Goal: Task Accomplishment & Management: Use online tool/utility

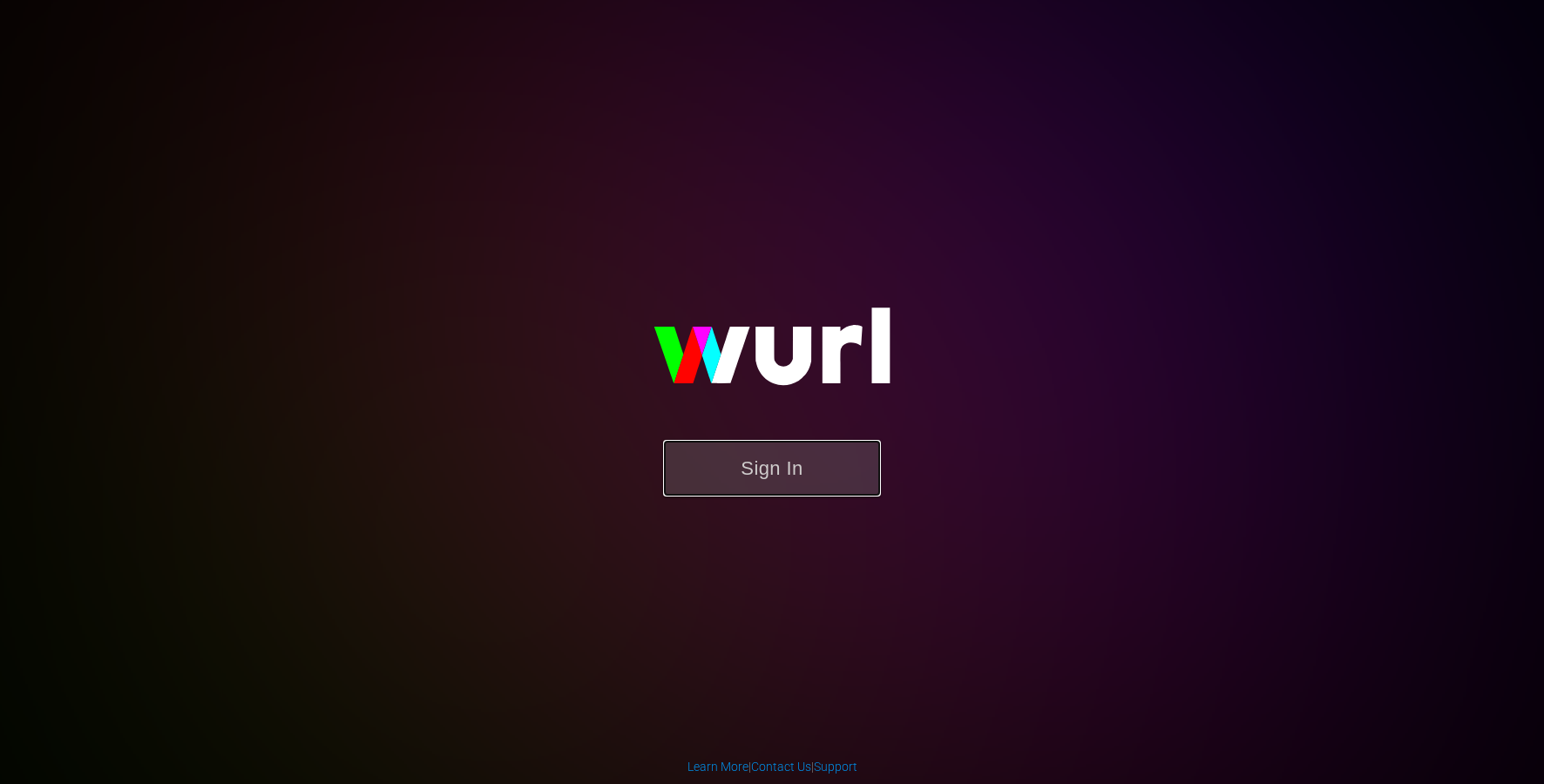
click at [804, 473] on button "Sign In" at bounding box center [772, 468] width 218 height 57
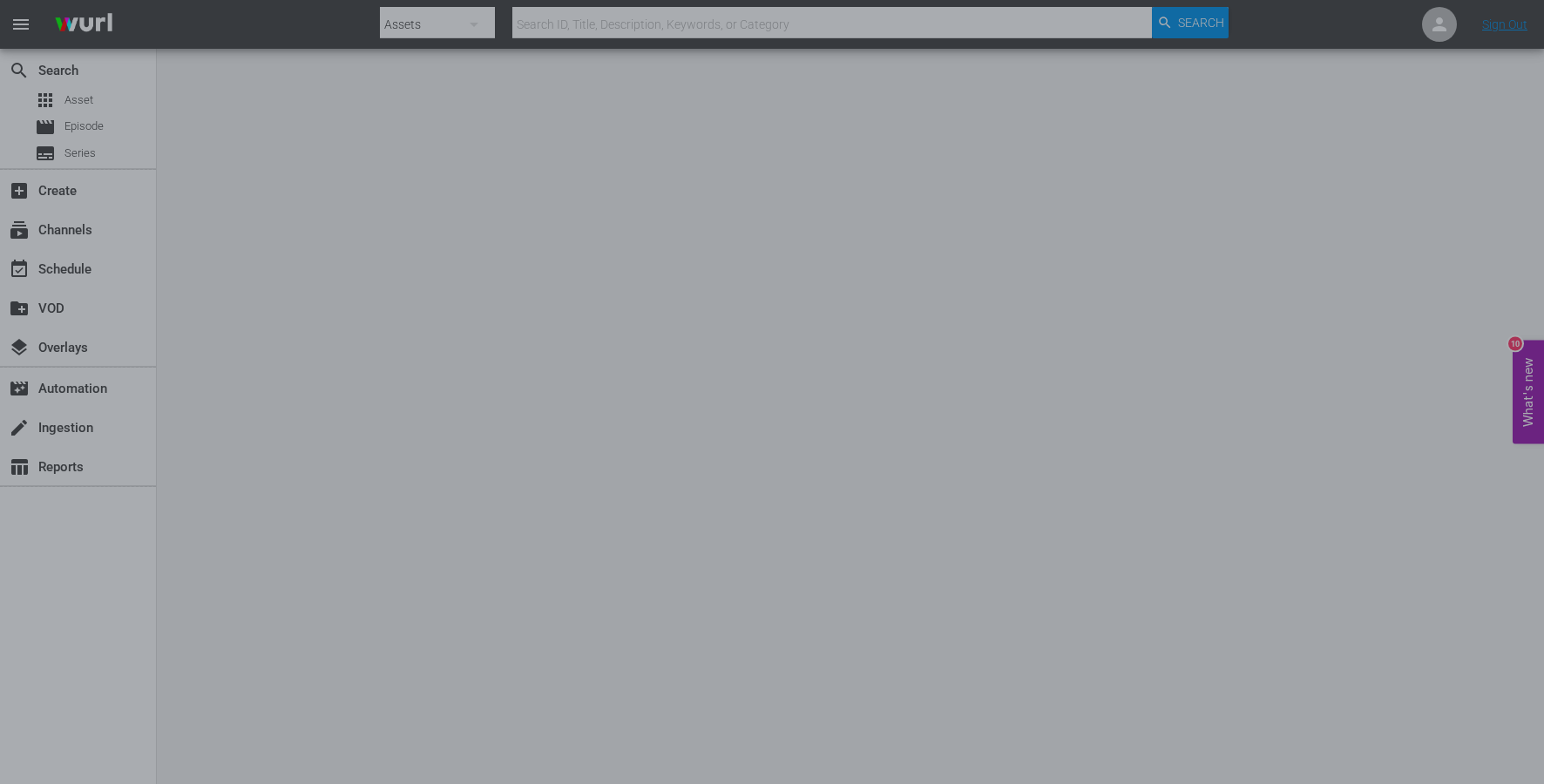
click at [1223, 351] on div at bounding box center [772, 392] width 1544 height 784
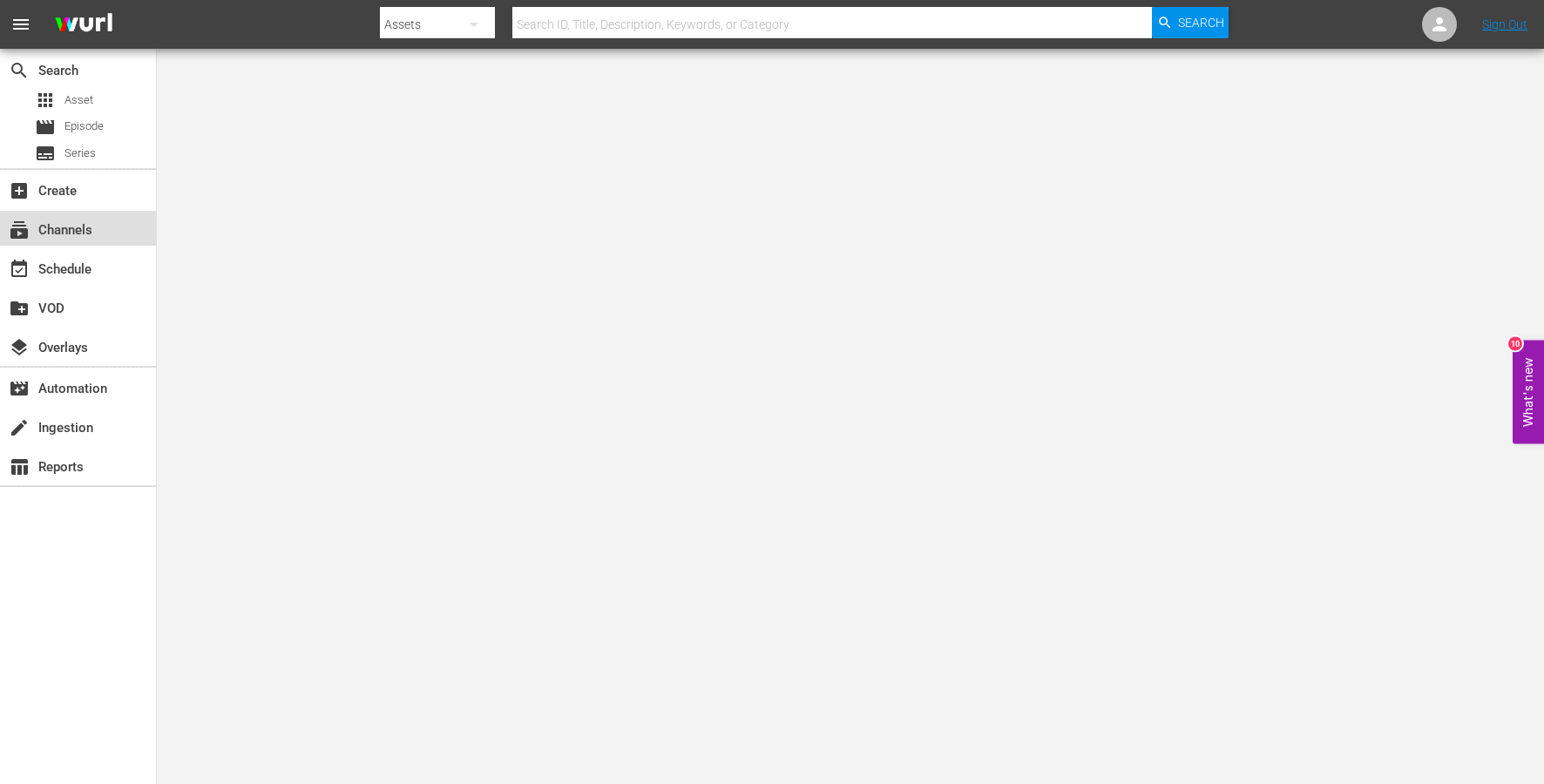
click at [61, 220] on div "subscriptions Channels" at bounding box center [49, 228] width 98 height 16
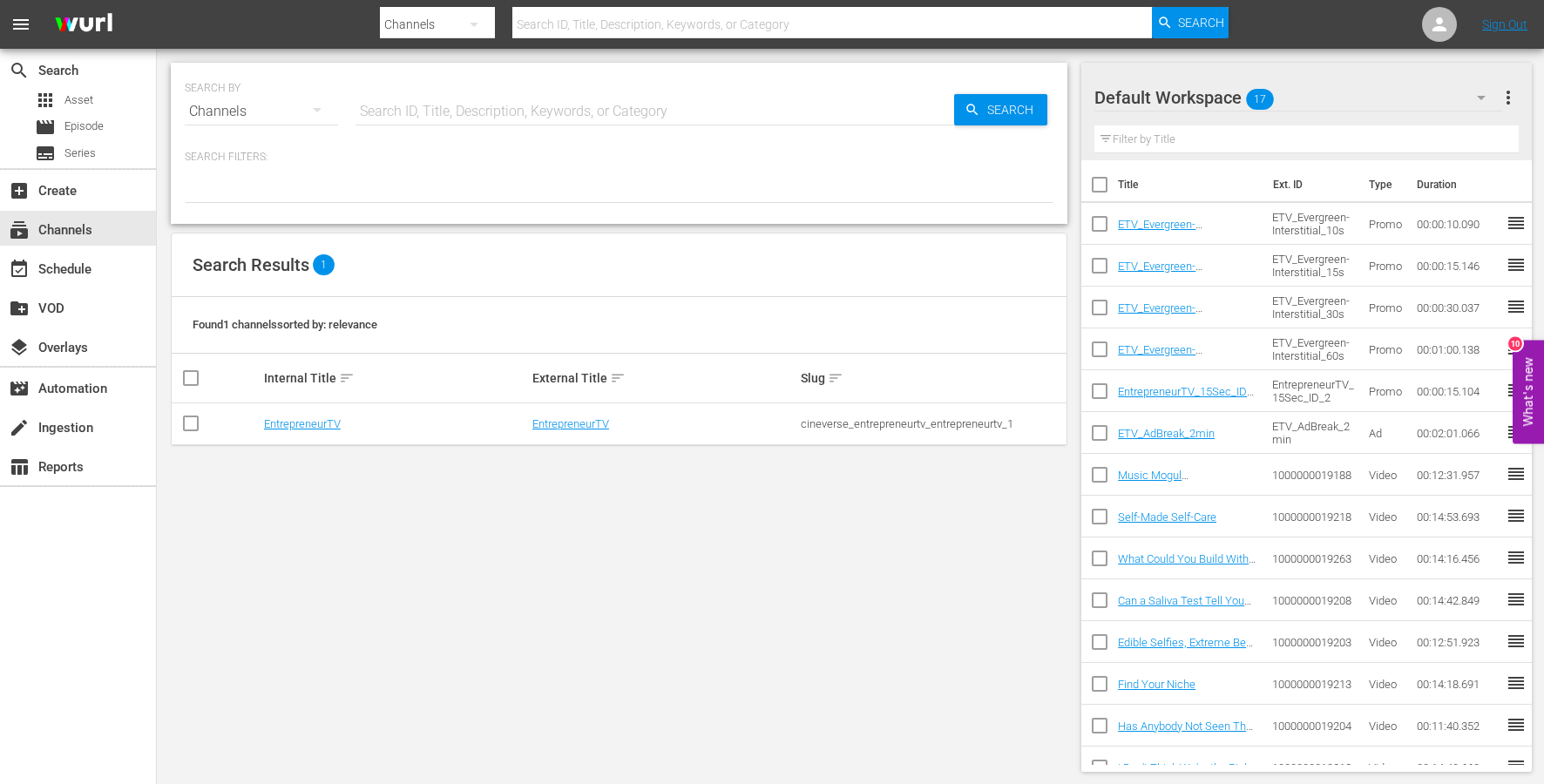
click at [189, 425] on input "checkbox" at bounding box center [191, 426] width 20 height 20
checkbox input "true"
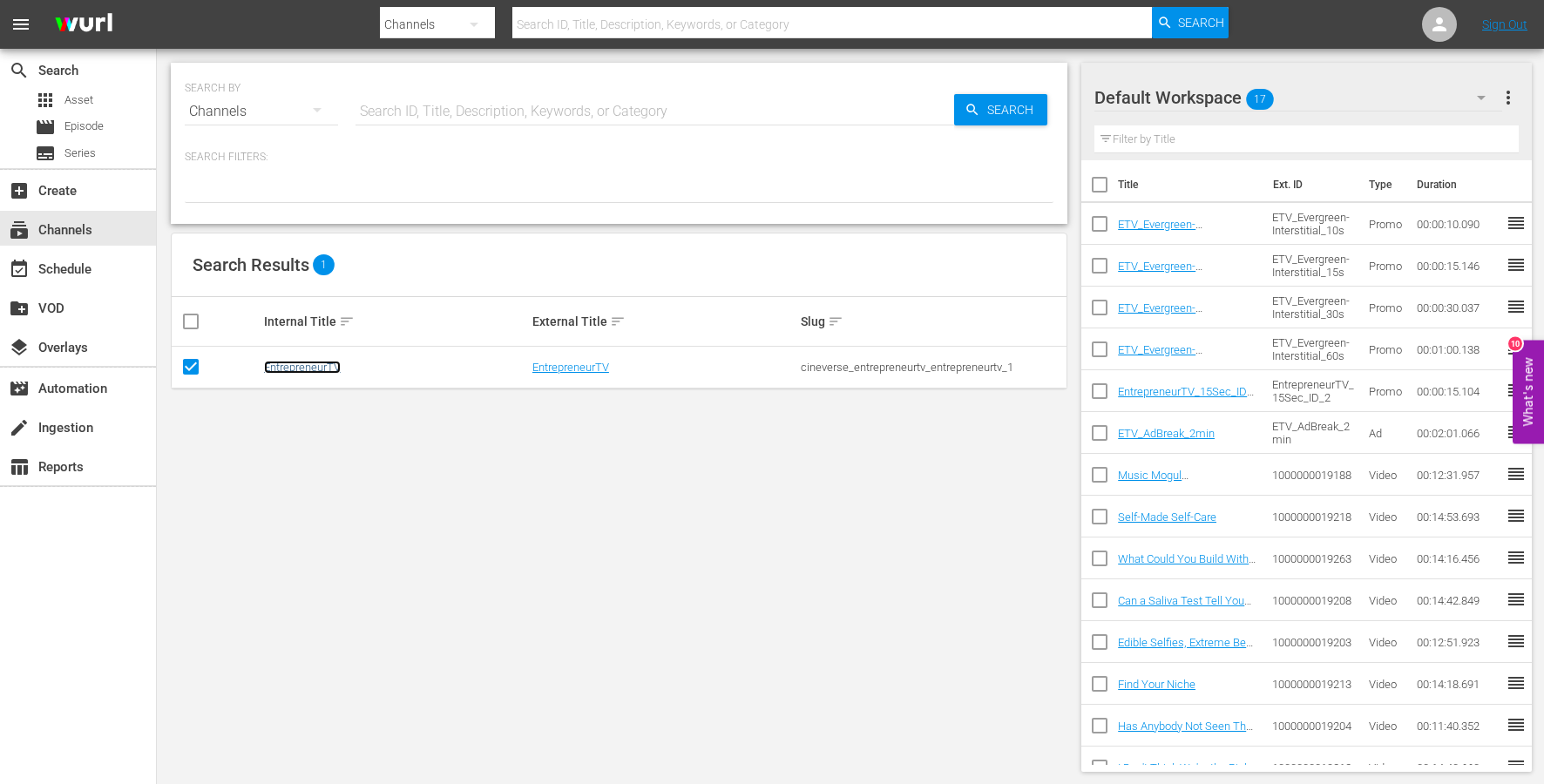
click at [318, 365] on link "EntrepreneurTV" at bounding box center [303, 367] width 77 height 13
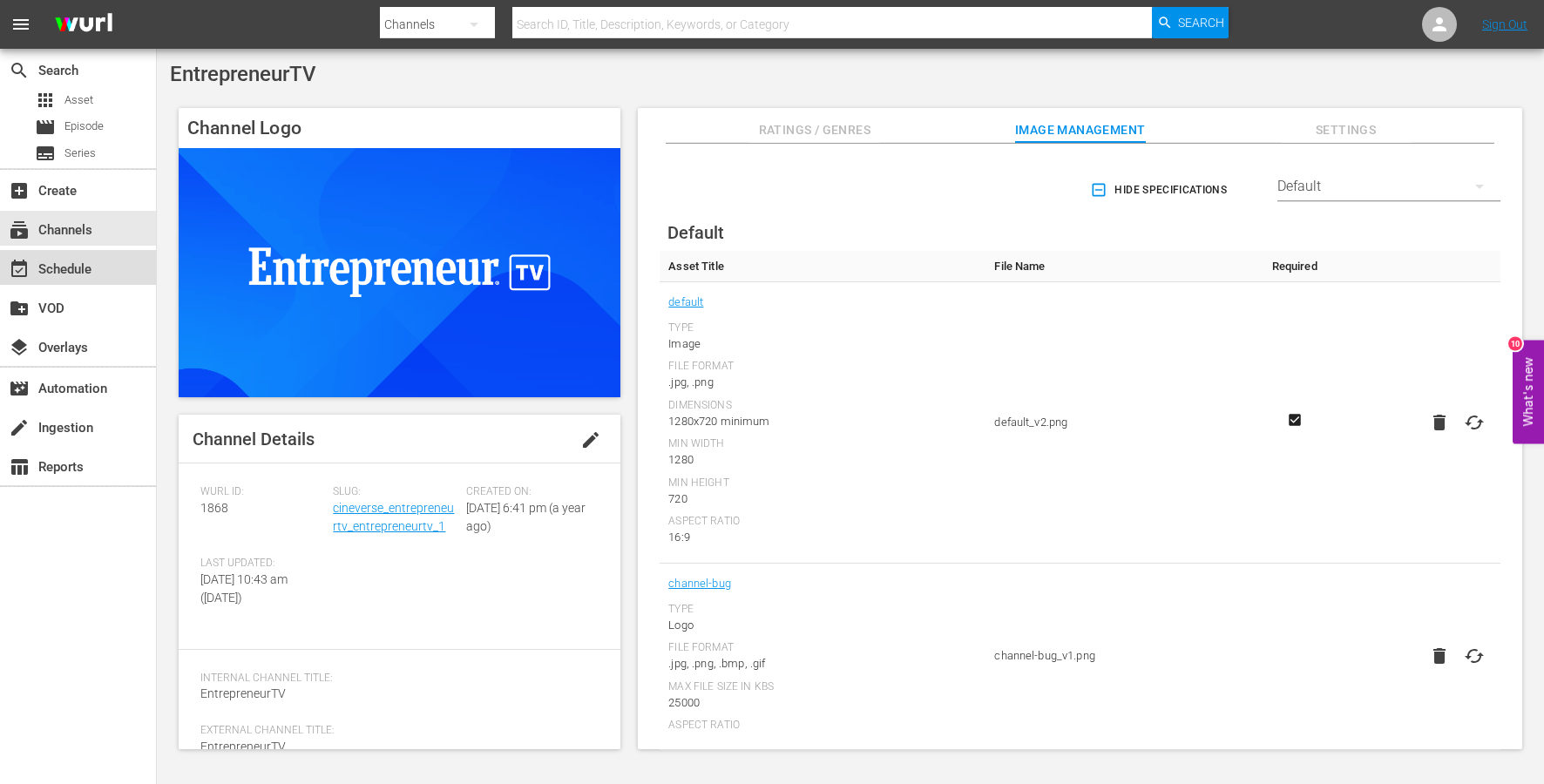
click at [102, 262] on div "event_available Schedule" at bounding box center [77, 267] width 156 height 35
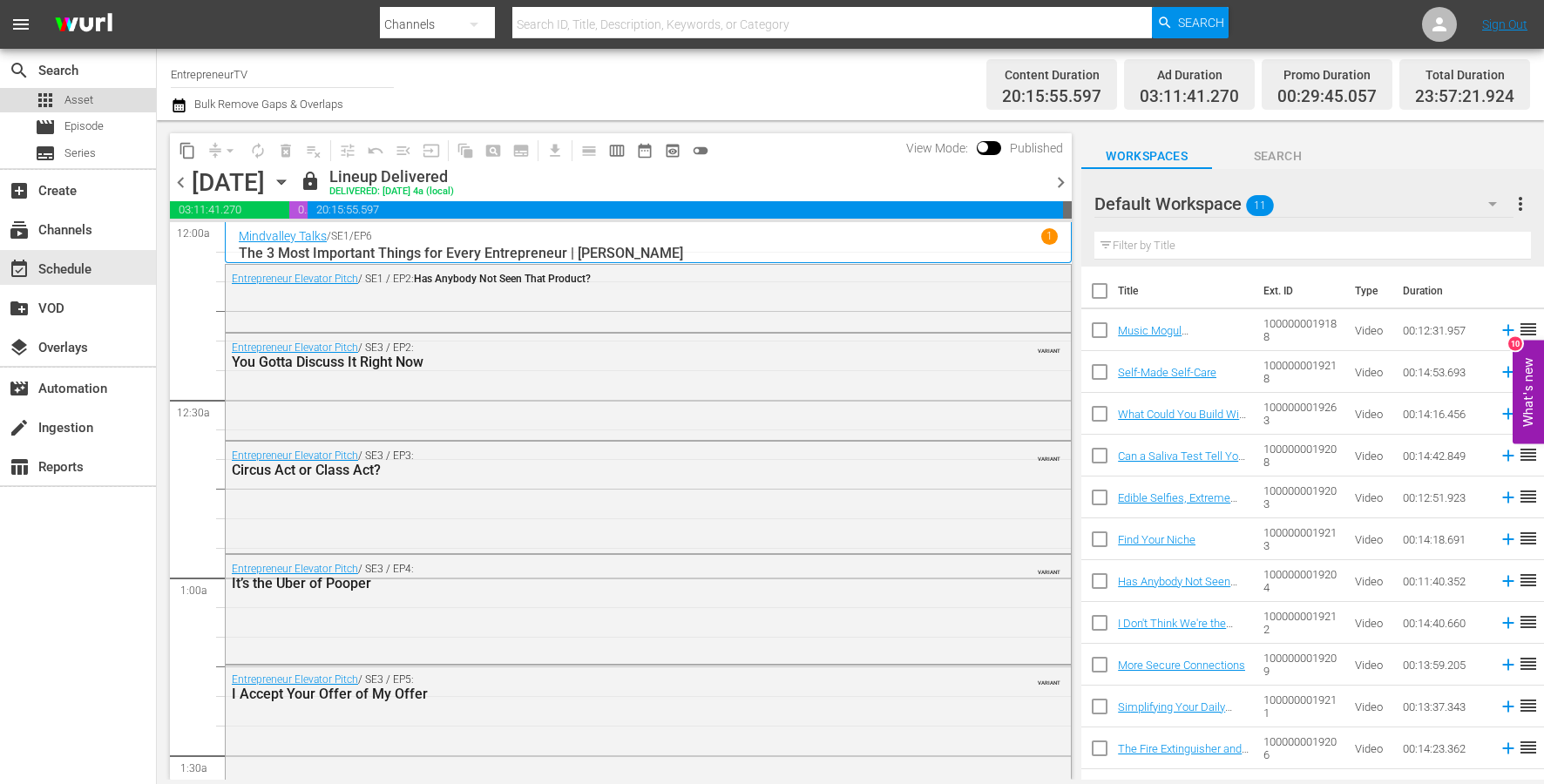
click at [67, 104] on span "Asset" at bounding box center [78, 101] width 28 height 18
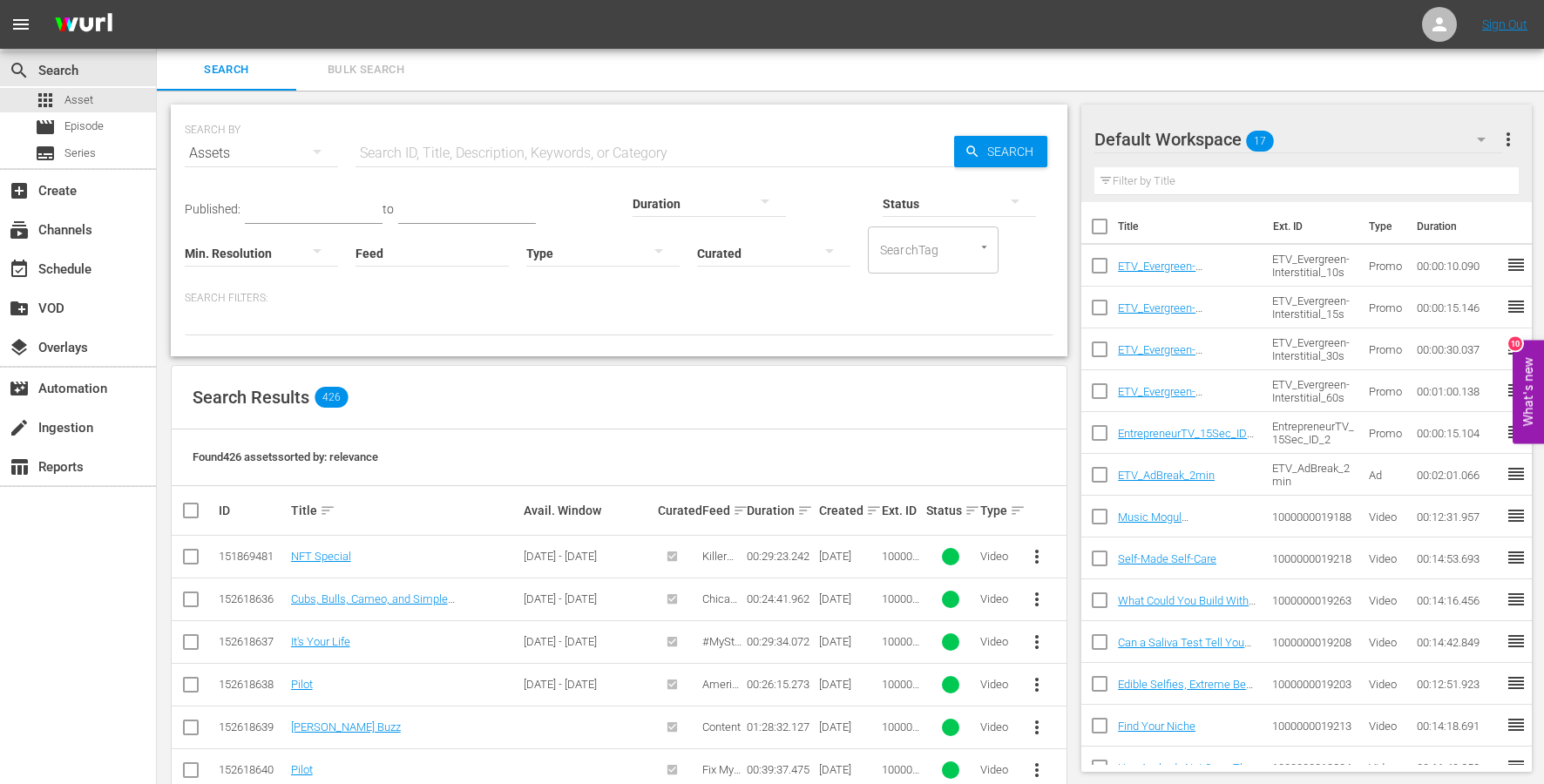
click at [511, 154] on input "text" at bounding box center [654, 153] width 598 height 42
paste input "How Success Happens"
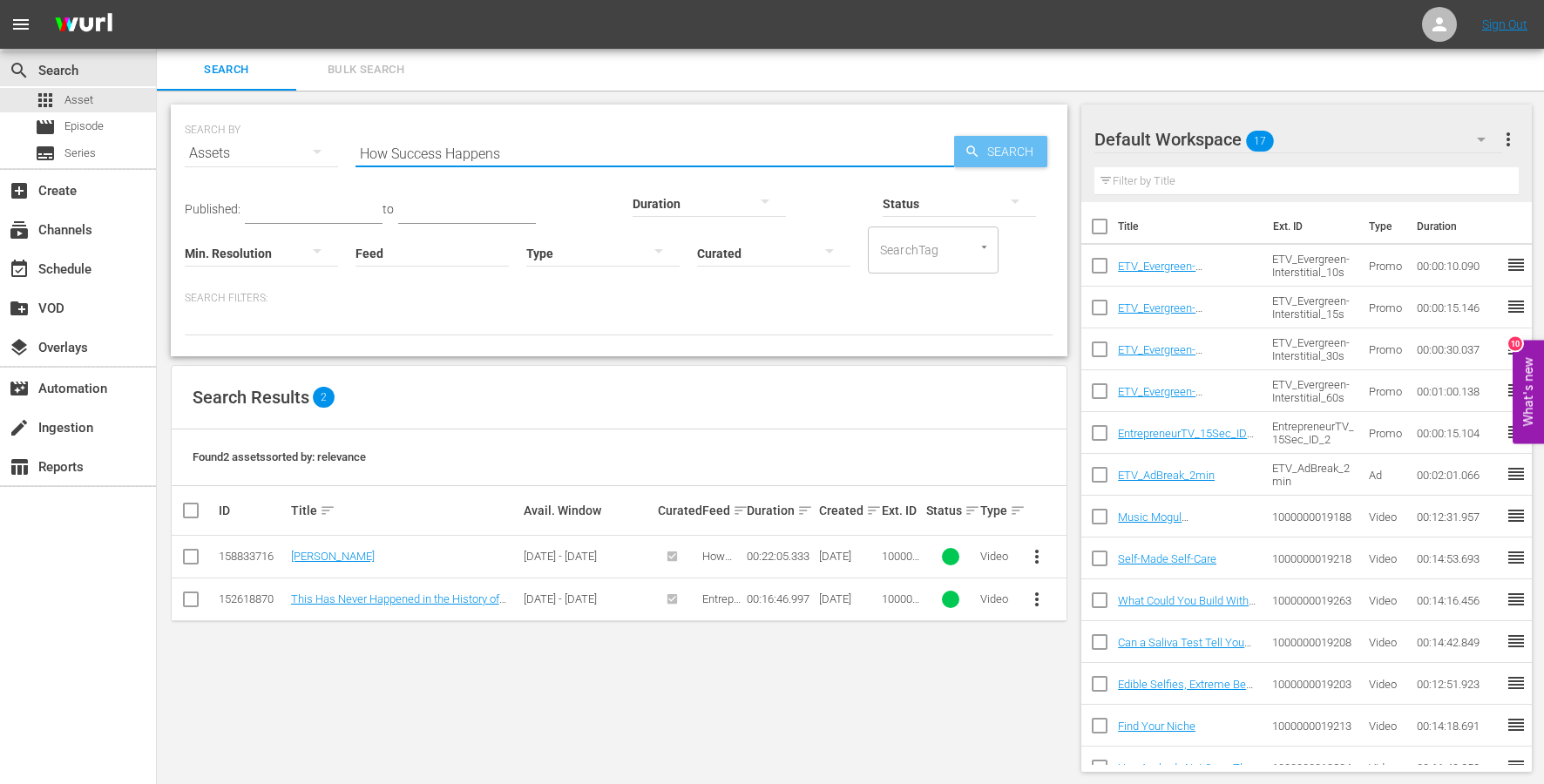
click at [1022, 143] on span "Search" at bounding box center [1013, 151] width 67 height 31
click at [608, 145] on input "How Success Happens" at bounding box center [654, 153] width 598 height 42
paste input "[PERSON_NAME] Shares What Drives Him Nut"
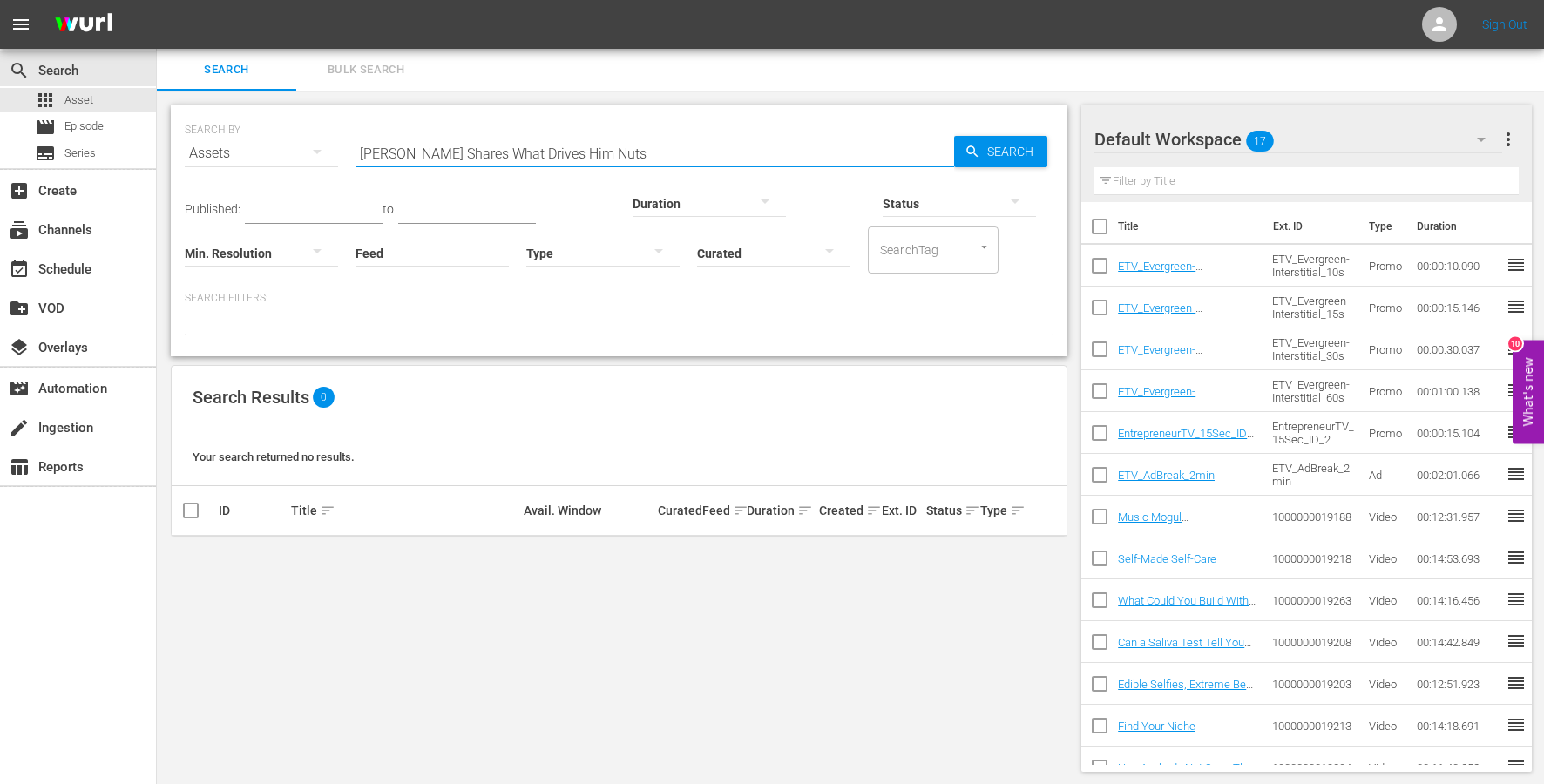
drag, startPoint x: 425, startPoint y: 153, endPoint x: 722, endPoint y: 147, distance: 297.1
click at [722, 147] on input "[PERSON_NAME] Shares What Drives Him Nuts" at bounding box center [654, 153] width 598 height 42
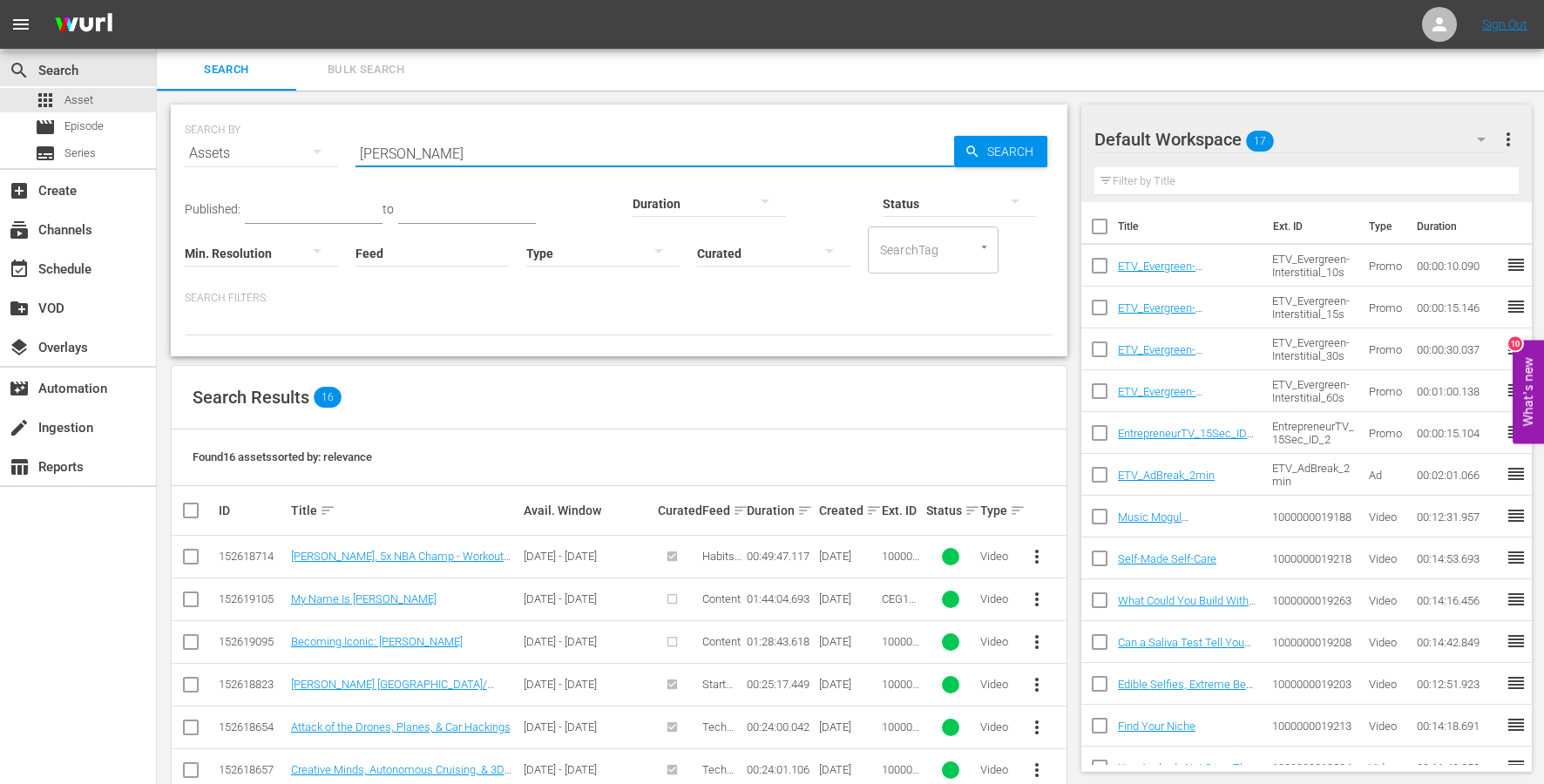
click at [583, 157] on input "[PERSON_NAME]" at bounding box center [654, 153] width 598 height 42
paste input "072525 HSH [PERSON_NAME] ETV"
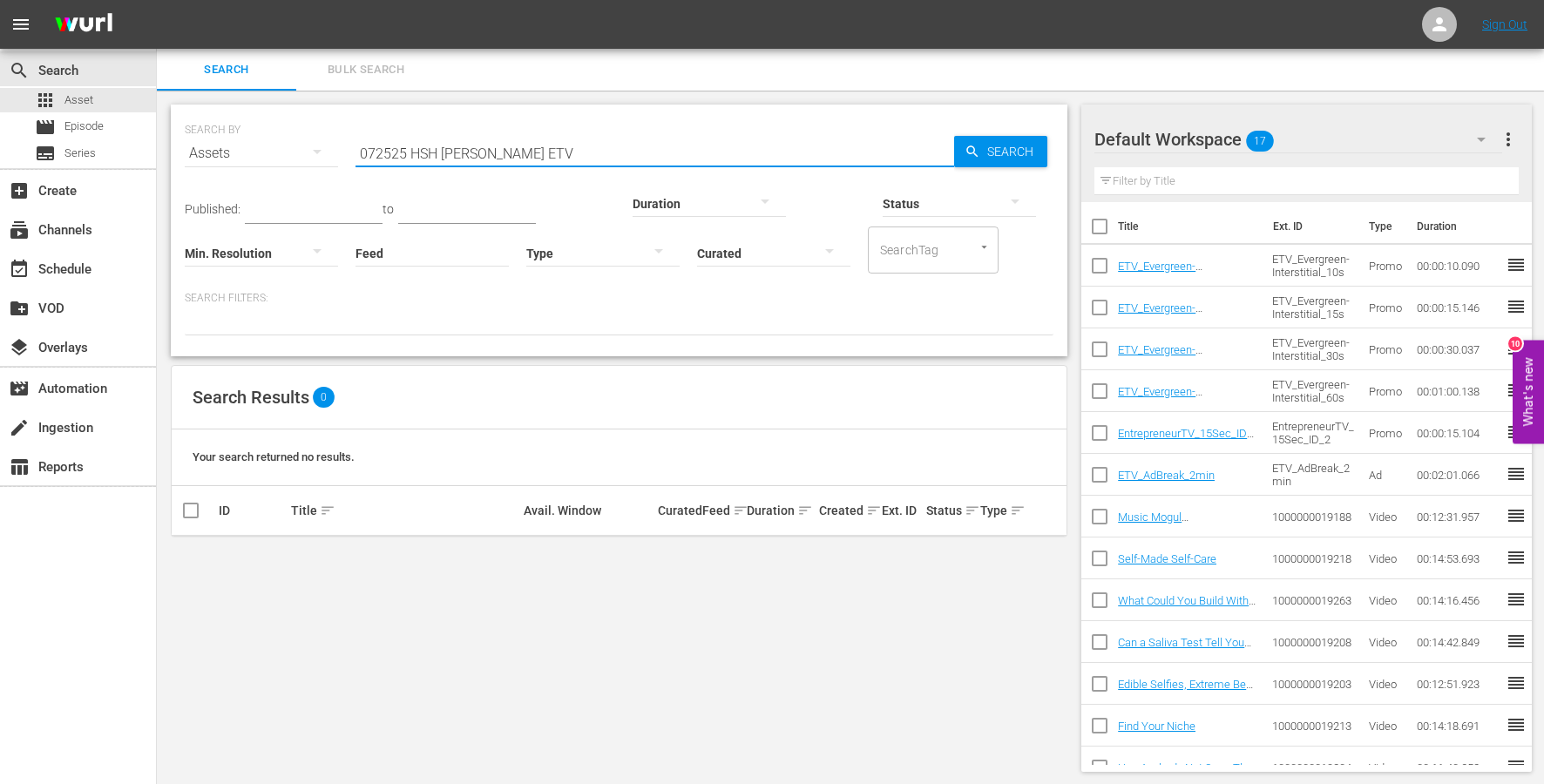
drag, startPoint x: 404, startPoint y: 154, endPoint x: 772, endPoint y: 153, distance: 368.0
click at [772, 153] on input "072525 HSH [PERSON_NAME] ETV" at bounding box center [654, 153] width 598 height 42
type input "072525"
click at [102, 138] on div "movie Episode" at bounding box center [69, 126] width 69 height 24
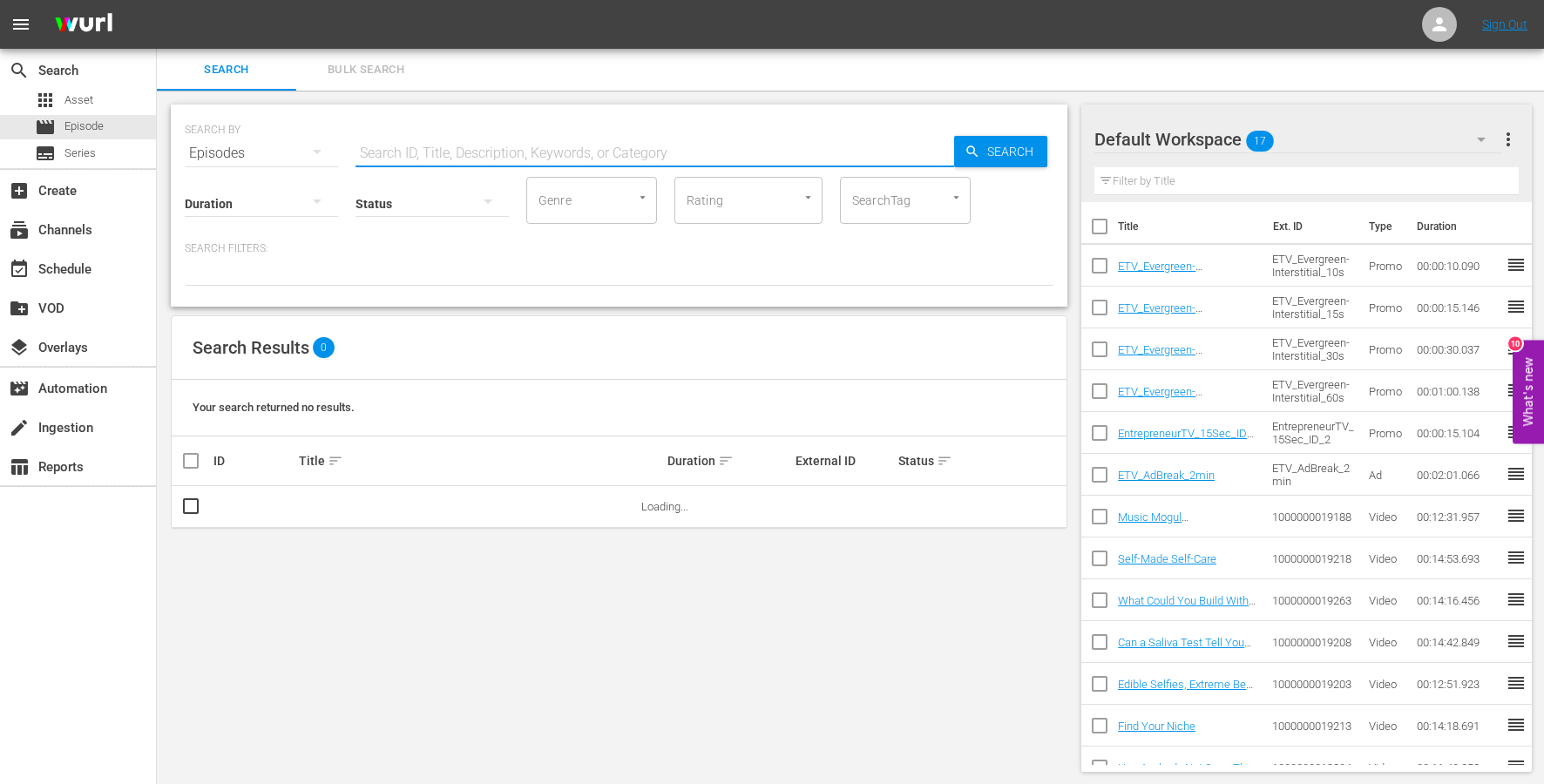
click at [399, 155] on input "text" at bounding box center [654, 153] width 598 height 42
paste input "072525 HSH [PERSON_NAME] ETV"
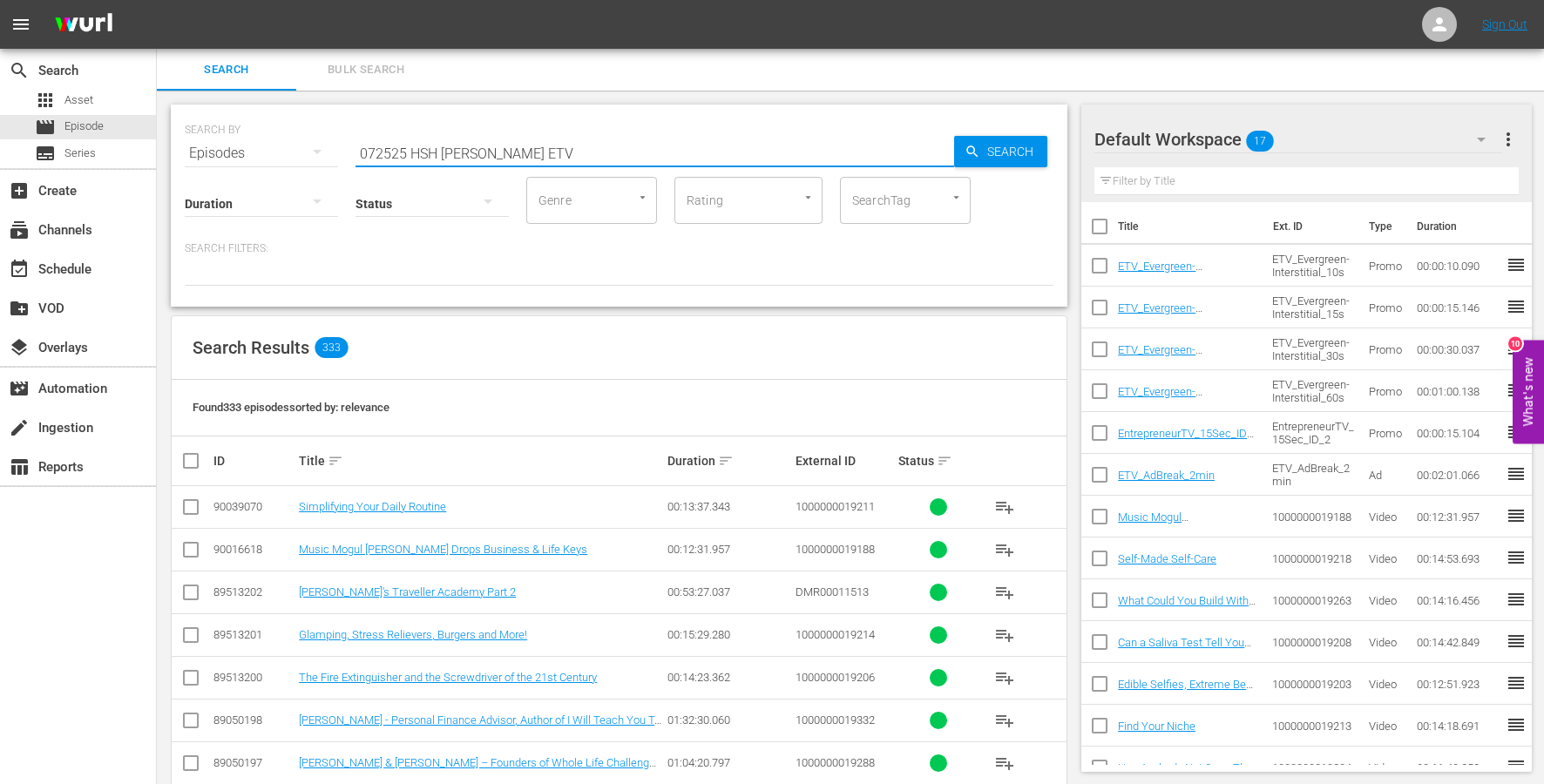
type input "072525 HSH [PERSON_NAME] ETV"
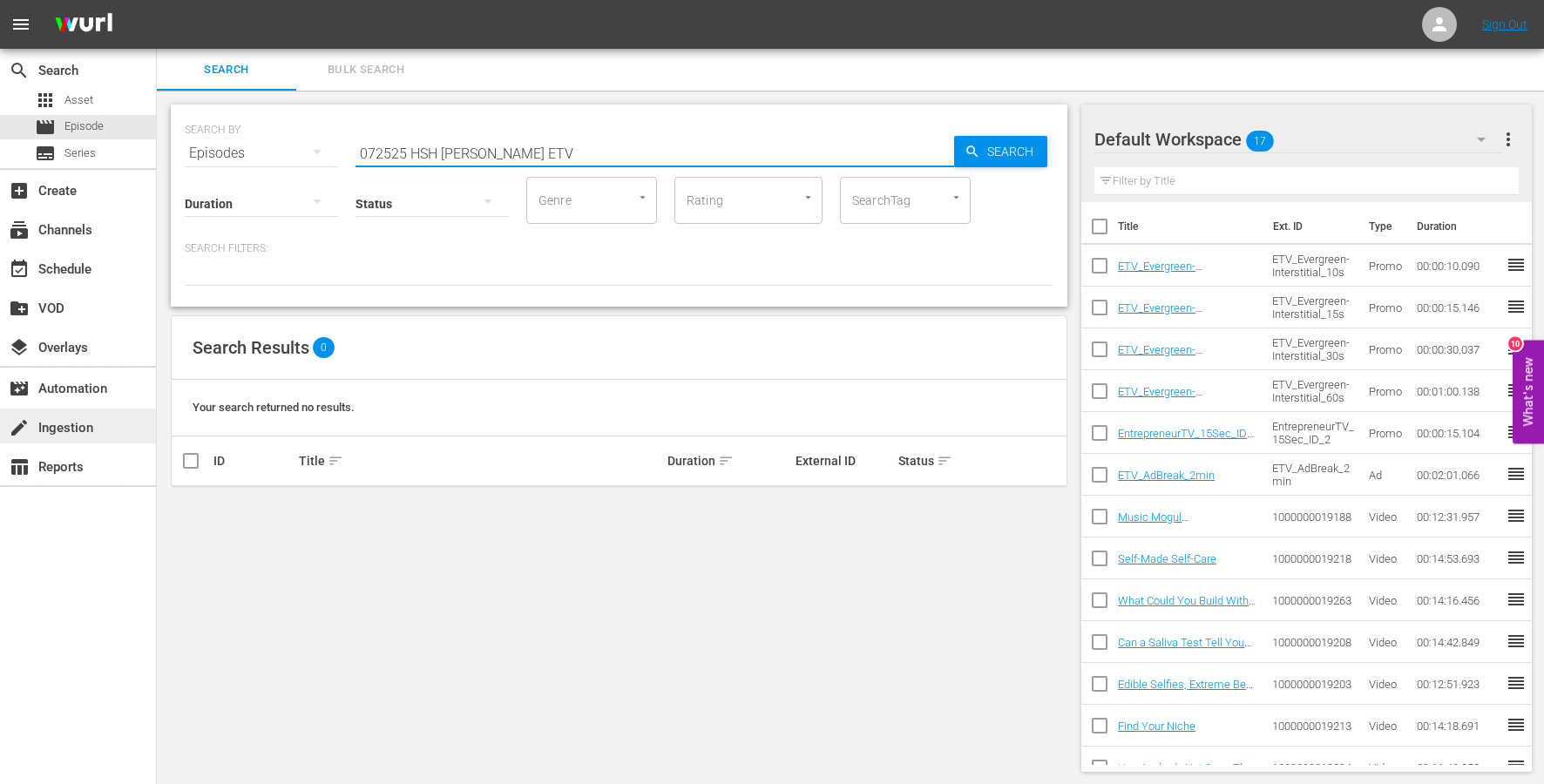
click at [69, 441] on div "create Ingestion" at bounding box center [77, 425] width 156 height 35
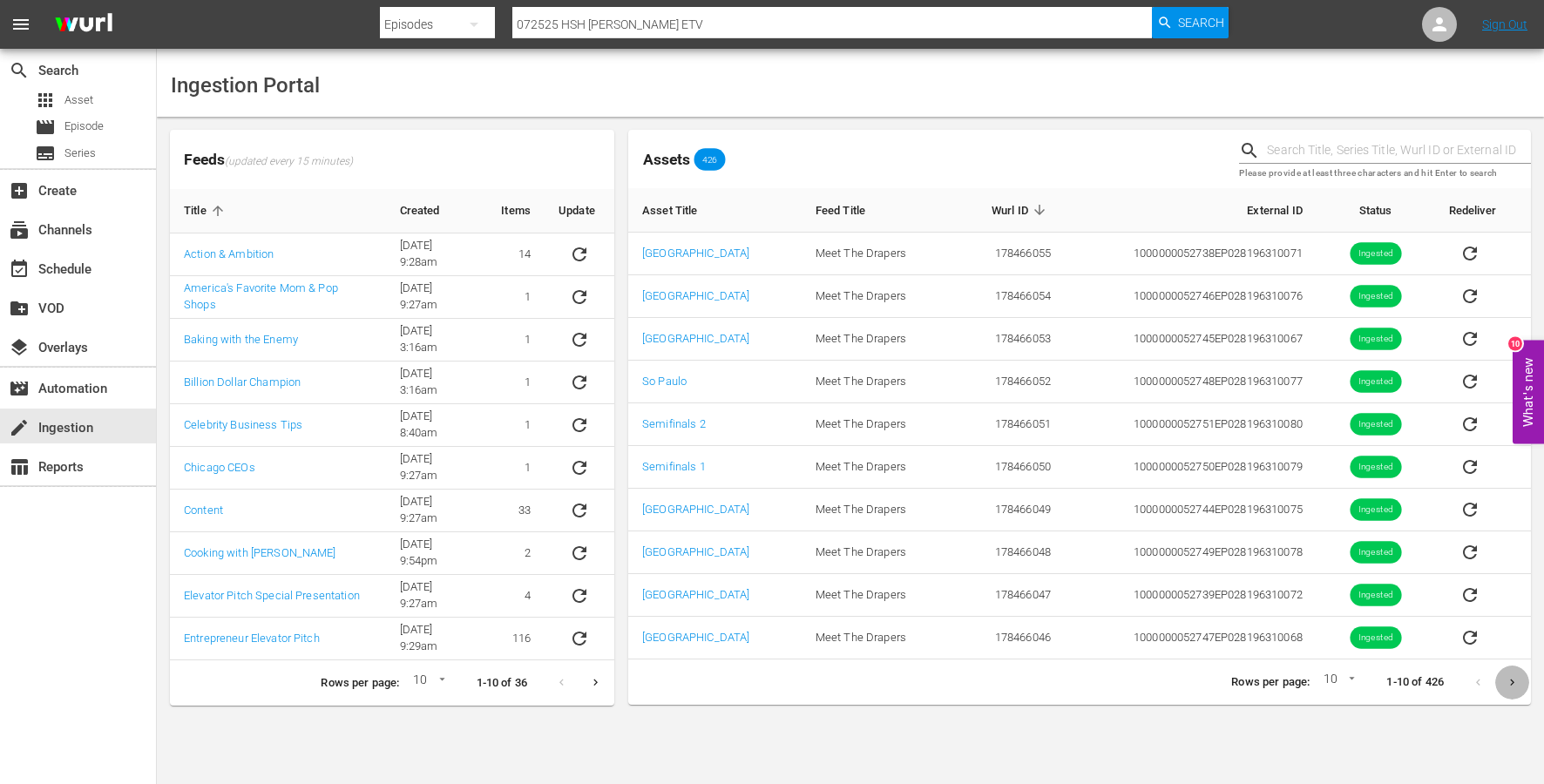
click at [1515, 681] on icon "Next page" at bounding box center [1512, 682] width 13 height 13
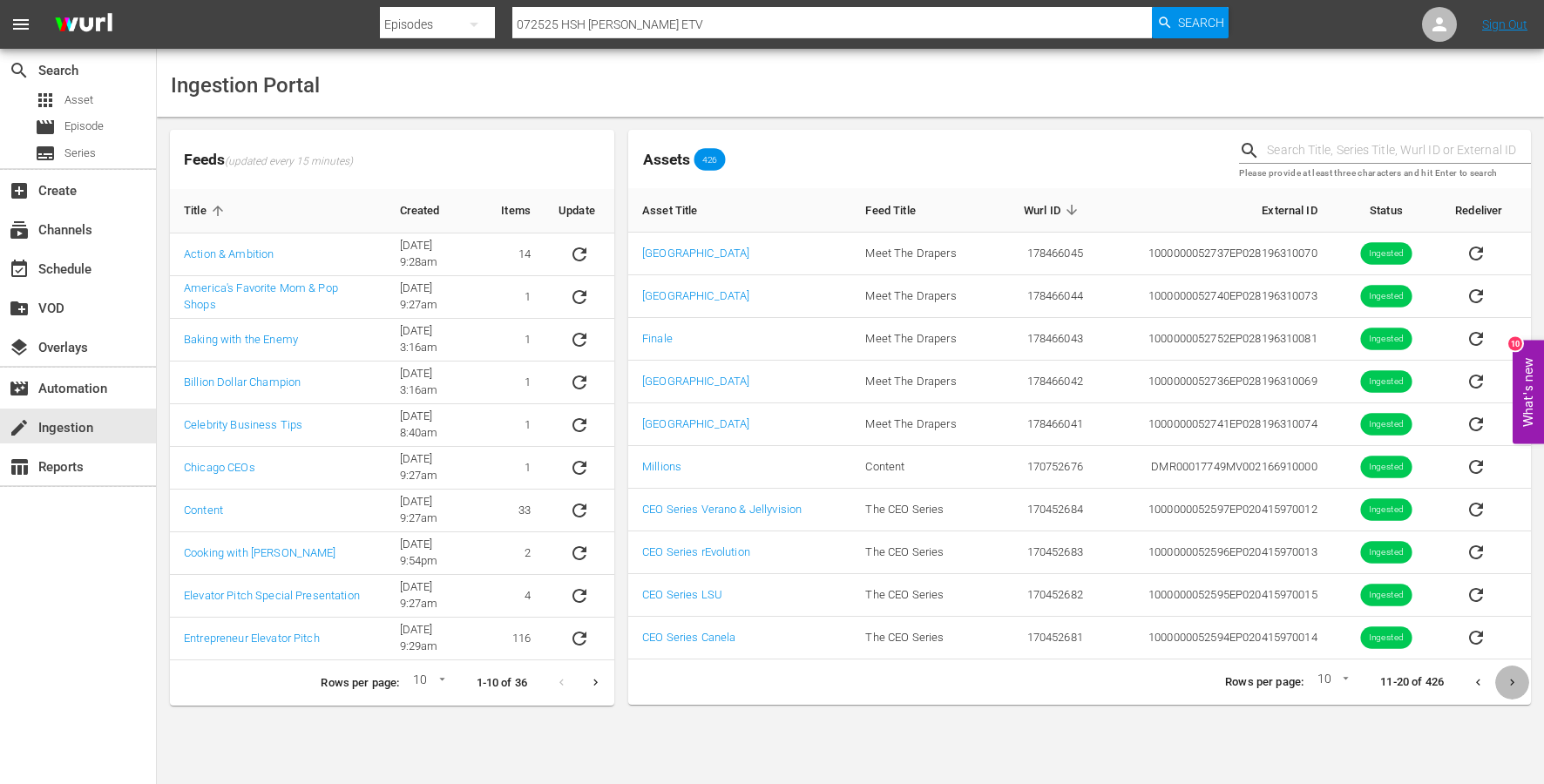
click at [1515, 680] on icon "Next page" at bounding box center [1512, 682] width 13 height 13
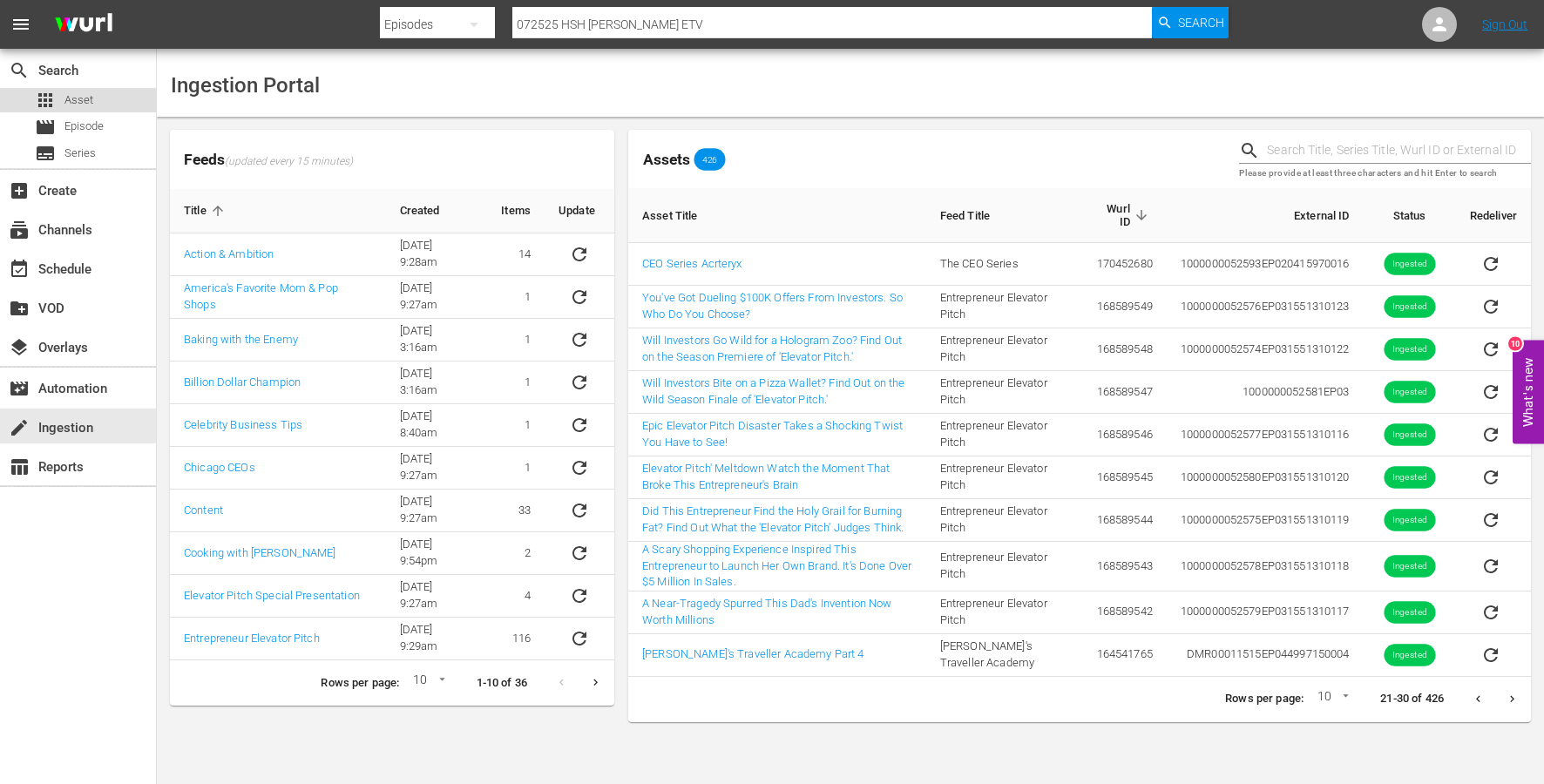
click at [80, 102] on span "Asset" at bounding box center [78, 101] width 28 height 18
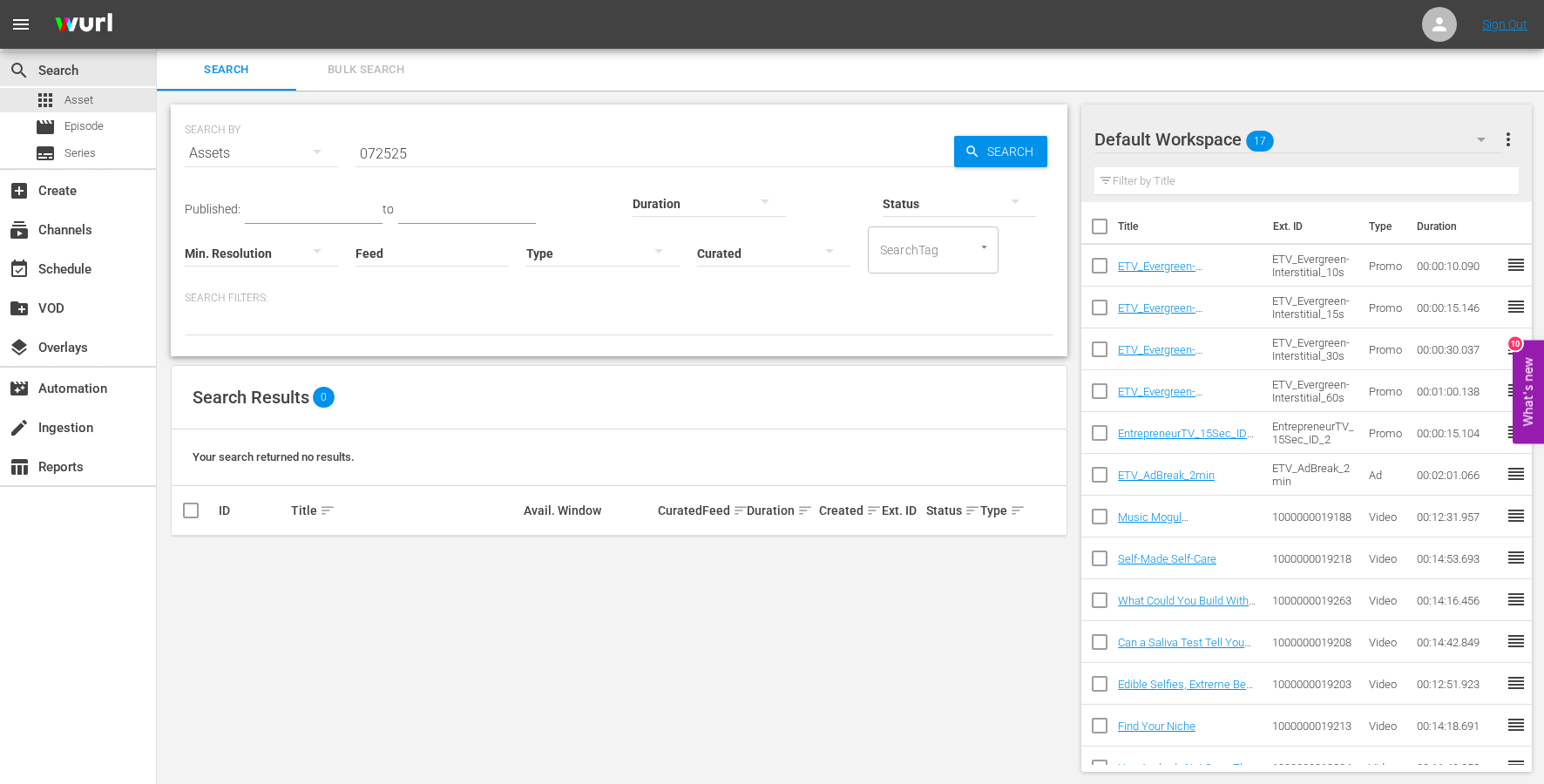
click at [397, 150] on input "072525" at bounding box center [654, 153] width 598 height 42
